Goal: Information Seeking & Learning: Learn about a topic

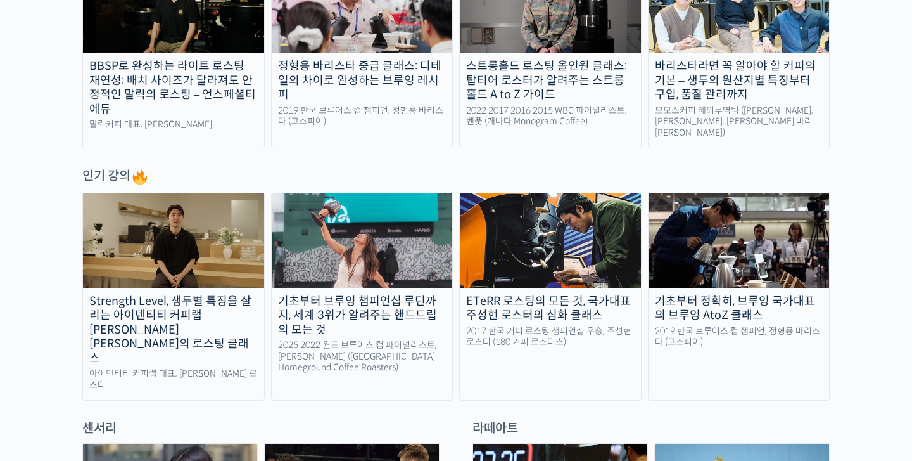
scroll to position [586, 0]
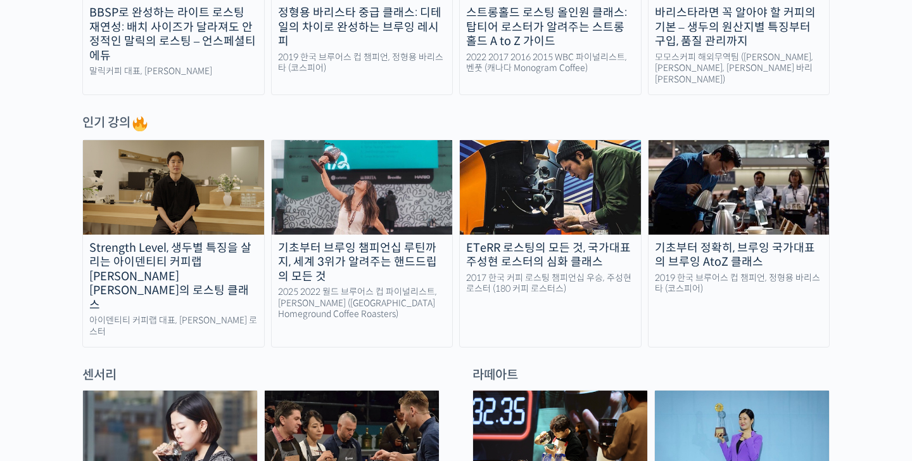
click at [215, 215] on img at bounding box center [173, 187] width 181 height 94
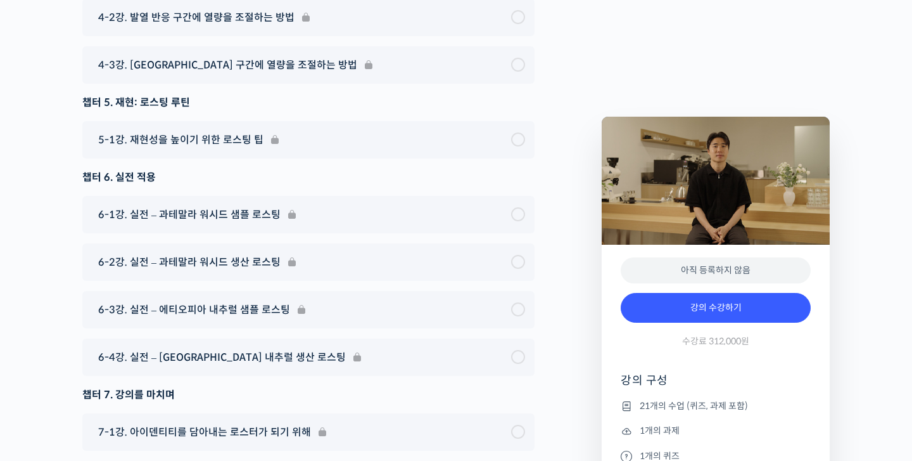
scroll to position [7331, 0]
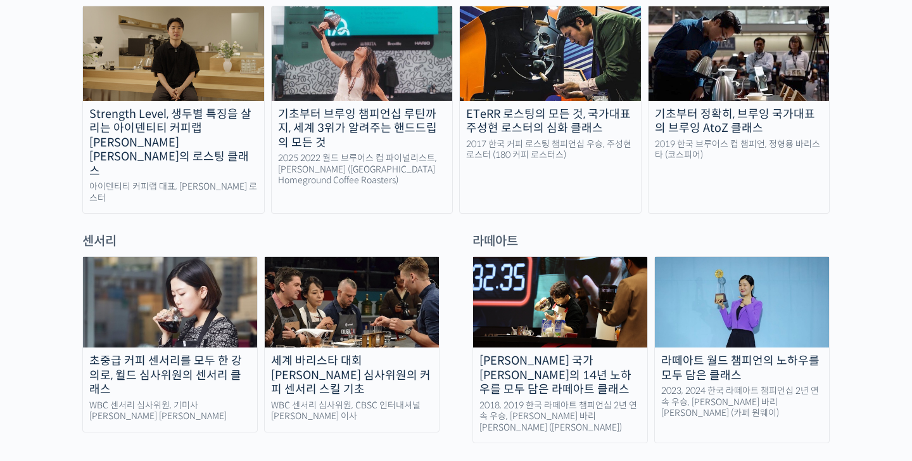
scroll to position [834, 0]
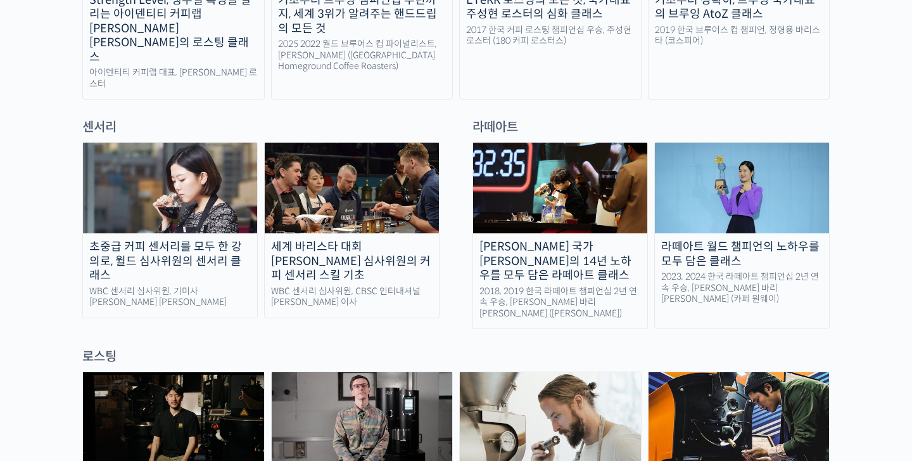
click at [591, 382] on img at bounding box center [550, 419] width 181 height 94
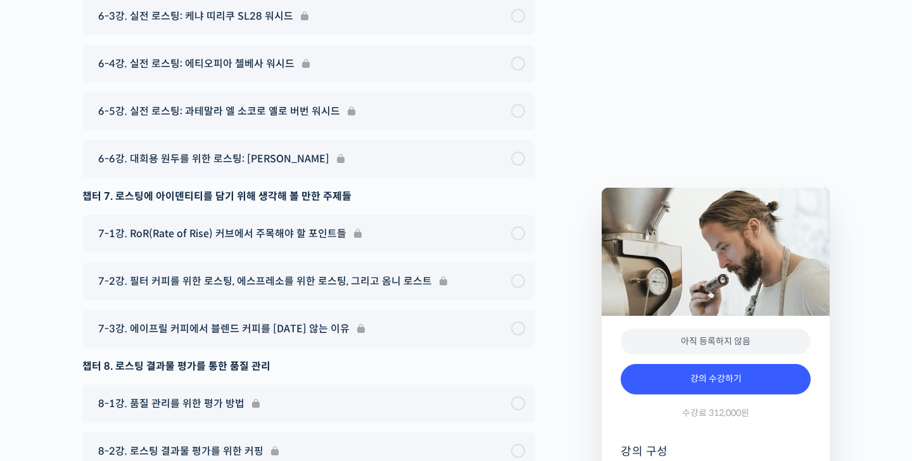
scroll to position [7760, 0]
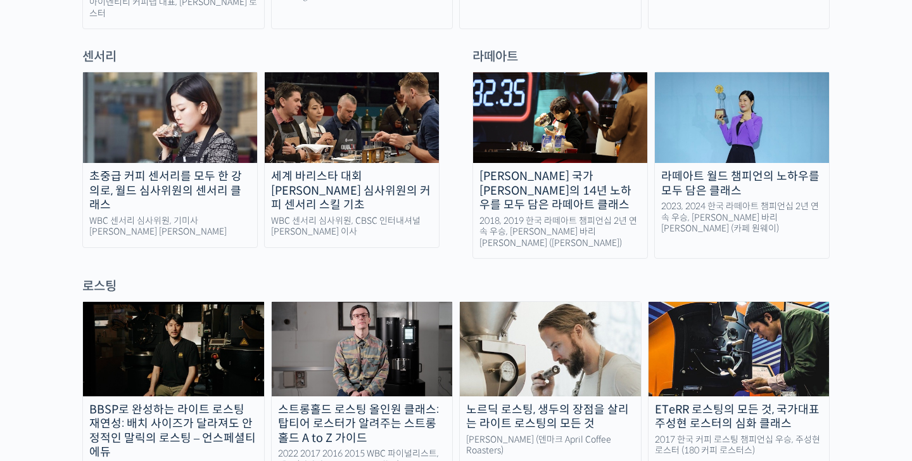
scroll to position [1140, 0]
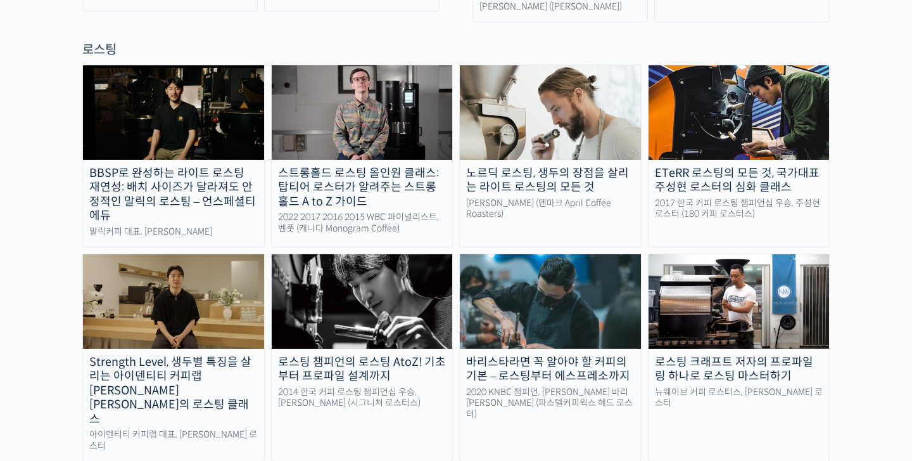
click at [565, 271] on img at bounding box center [550, 301] width 181 height 94
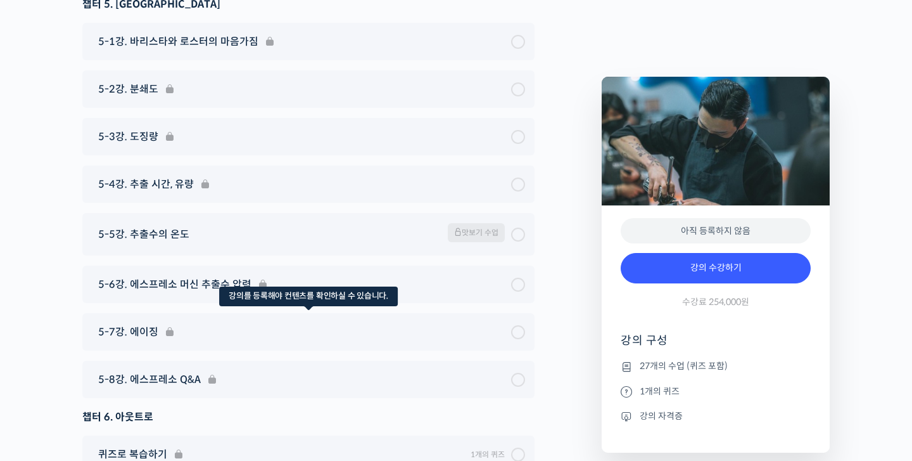
scroll to position [6311, 0]
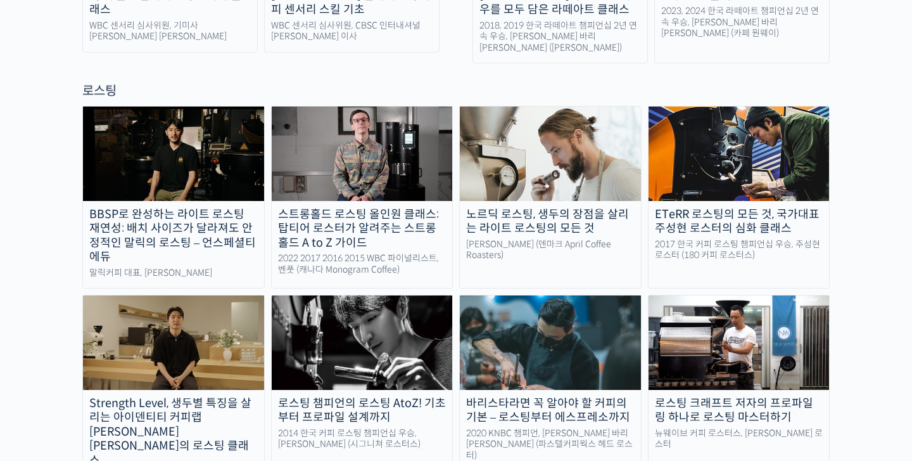
scroll to position [1089, 0]
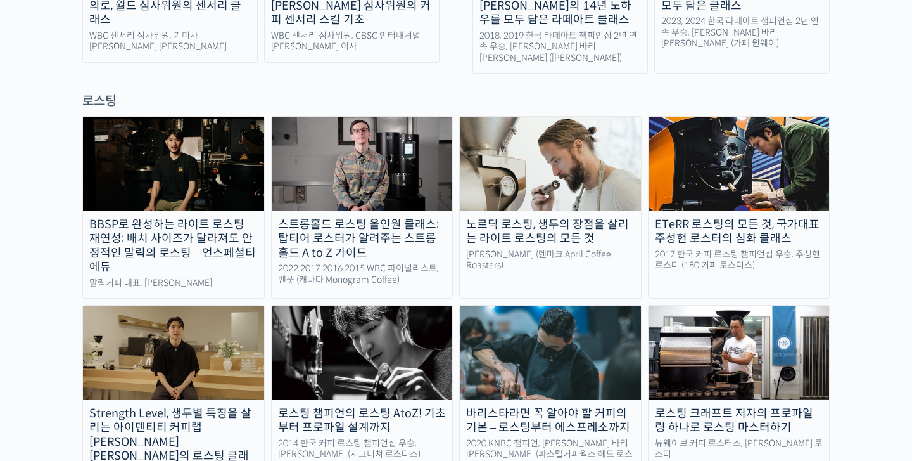
click at [210, 217] on div "BBSP로 완성하는 라이트 로스팅 재연성: 배치 사이즈가 달라져도 안정적인 말릭의 로스팅 – 언스페셜티 에듀" at bounding box center [173, 245] width 181 height 57
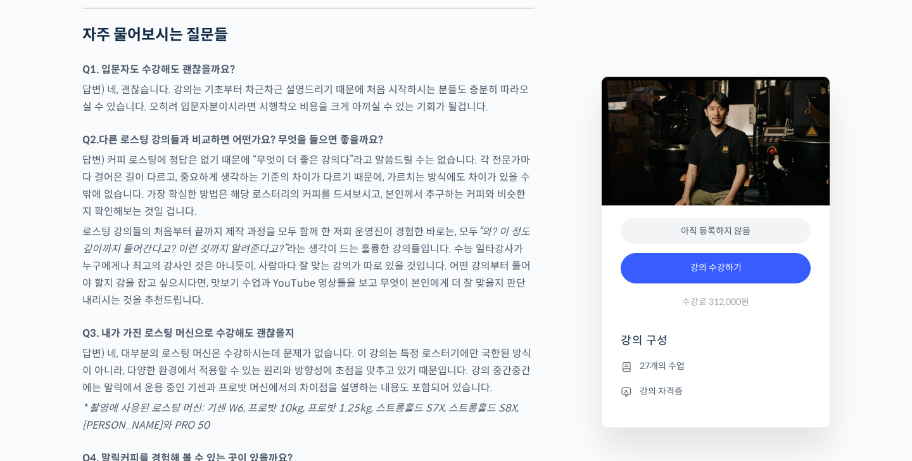
scroll to position [4108, 0]
drag, startPoint x: 305, startPoint y: 440, endPoint x: 364, endPoint y: 441, distance: 58.3
click at [364, 433] on em "* 촬영에 사용된 로스팅 머신: 기센 W6, 프로밧 10kg, 프로밧 1.25kg, 스트롱홀드 S7X, 스트롱홀드 S8X, [PERSON_NA…" at bounding box center [300, 417] width 437 height 30
copy em "프로밧 1.25kg"
